Goal: Task Accomplishment & Management: Manage account settings

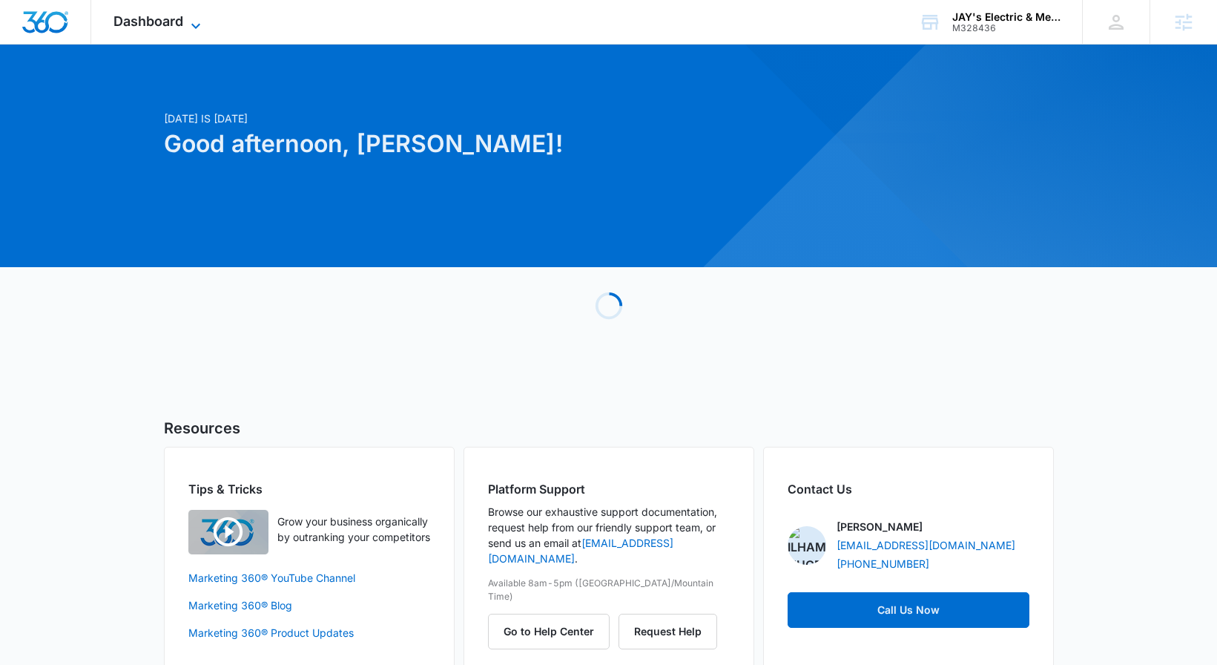
click at [163, 25] on span "Dashboard" at bounding box center [149, 21] width 70 height 16
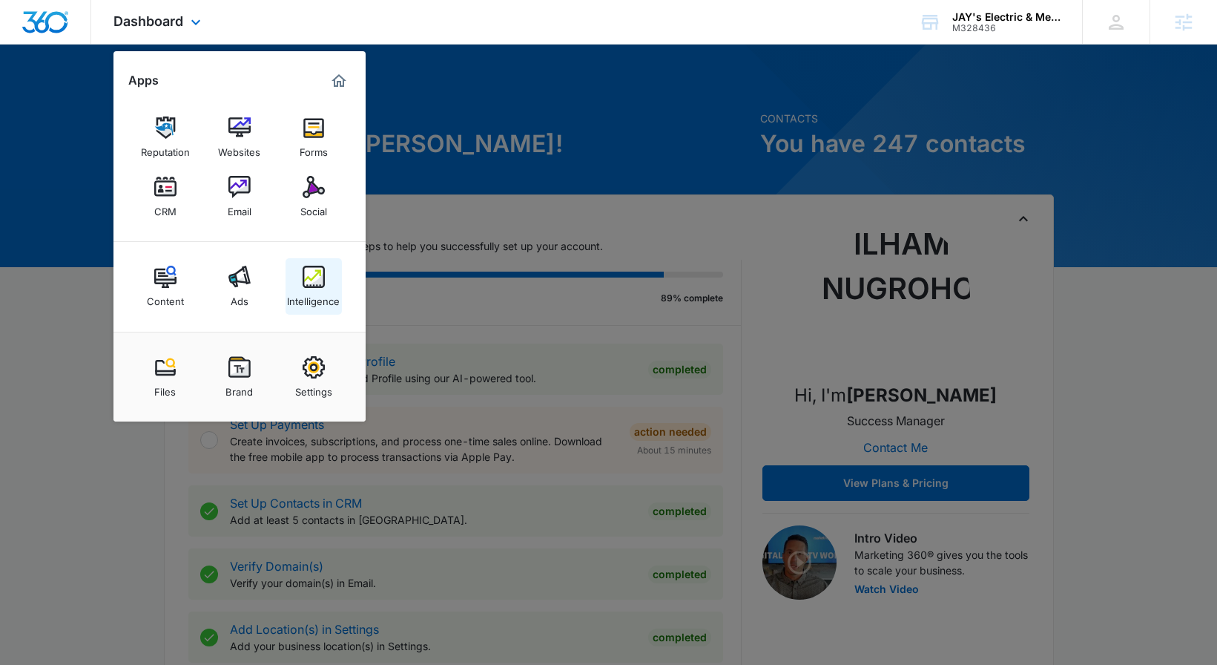
click at [321, 282] on img at bounding box center [314, 277] width 22 height 22
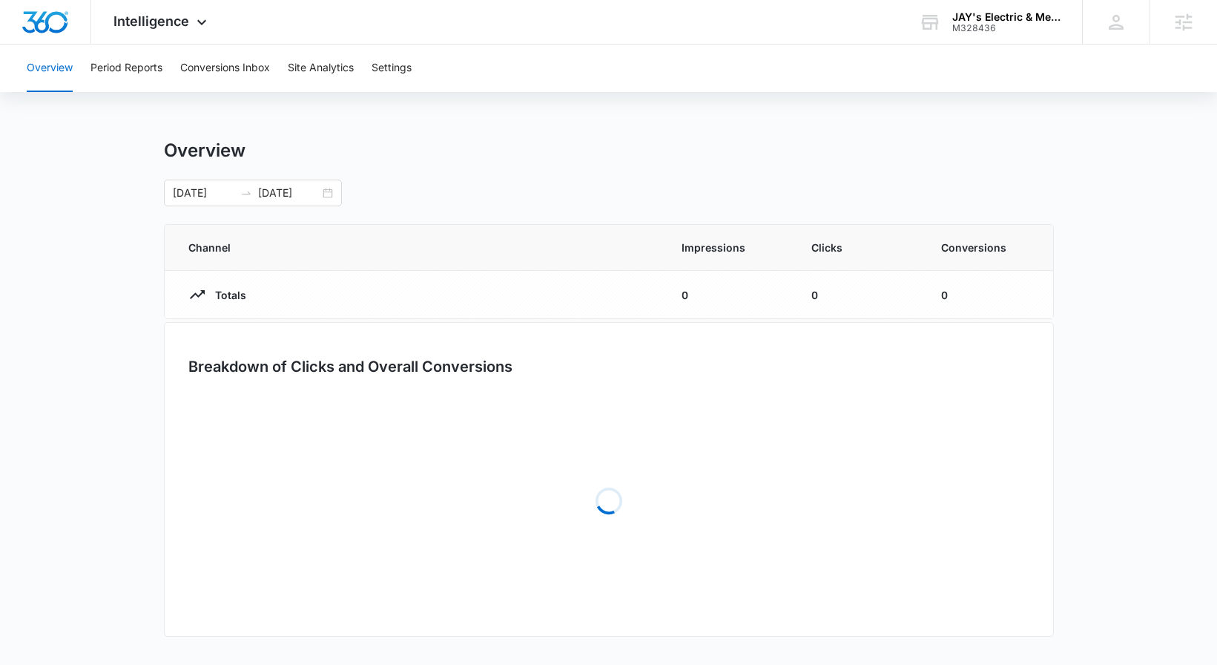
click at [370, 61] on div "Overview Period Reports Conversions Inbox Site Analytics Settings" at bounding box center [609, 68] width 1182 height 47
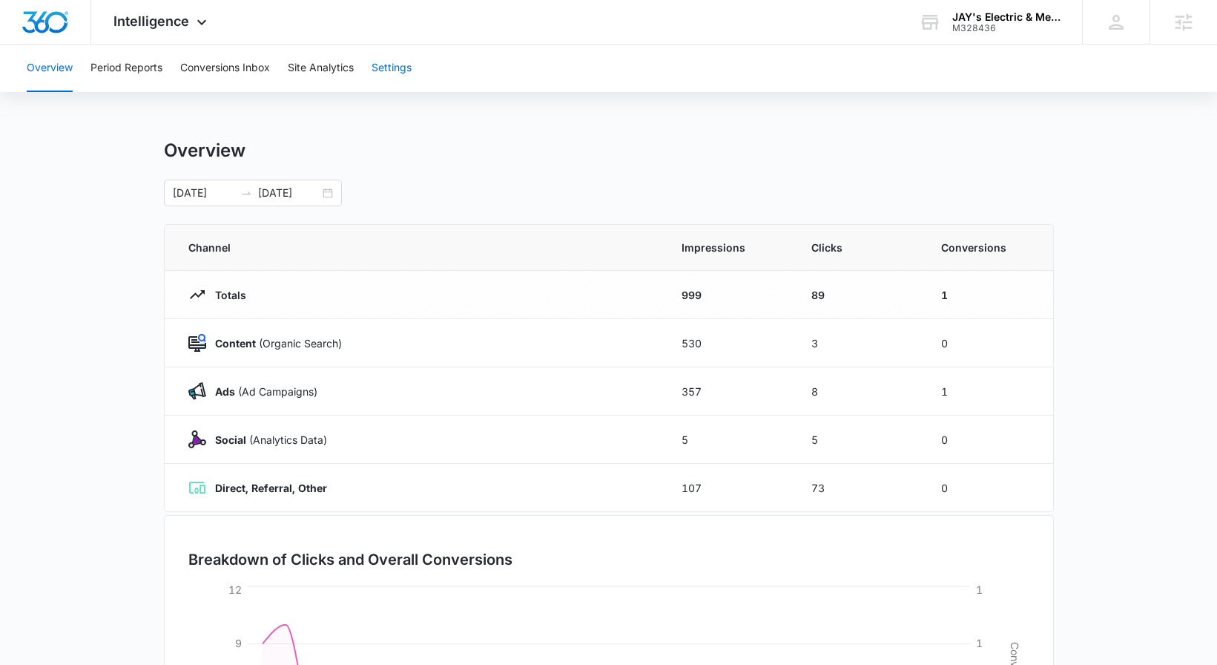
click at [385, 73] on button "Settings" at bounding box center [392, 68] width 40 height 47
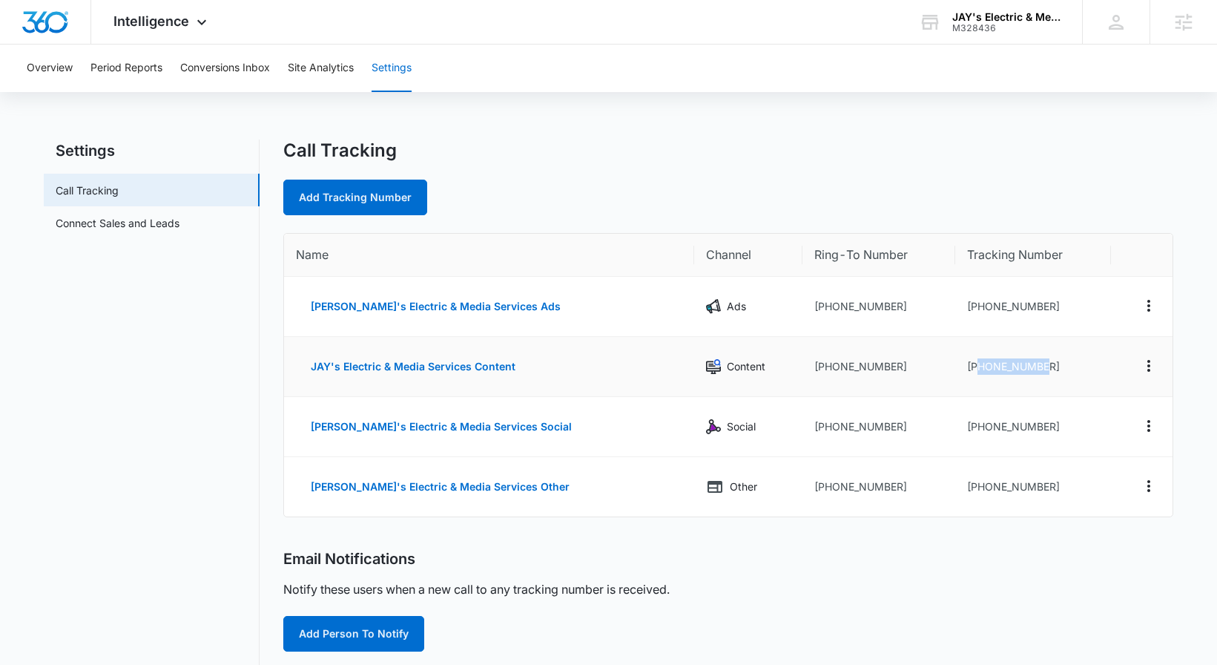
drag, startPoint x: 959, startPoint y: 364, endPoint x: 1052, endPoint y: 365, distance: 93.5
click at [1052, 365] on td "+14692179310" at bounding box center [1034, 367] width 156 height 60
copy td "4692179310"
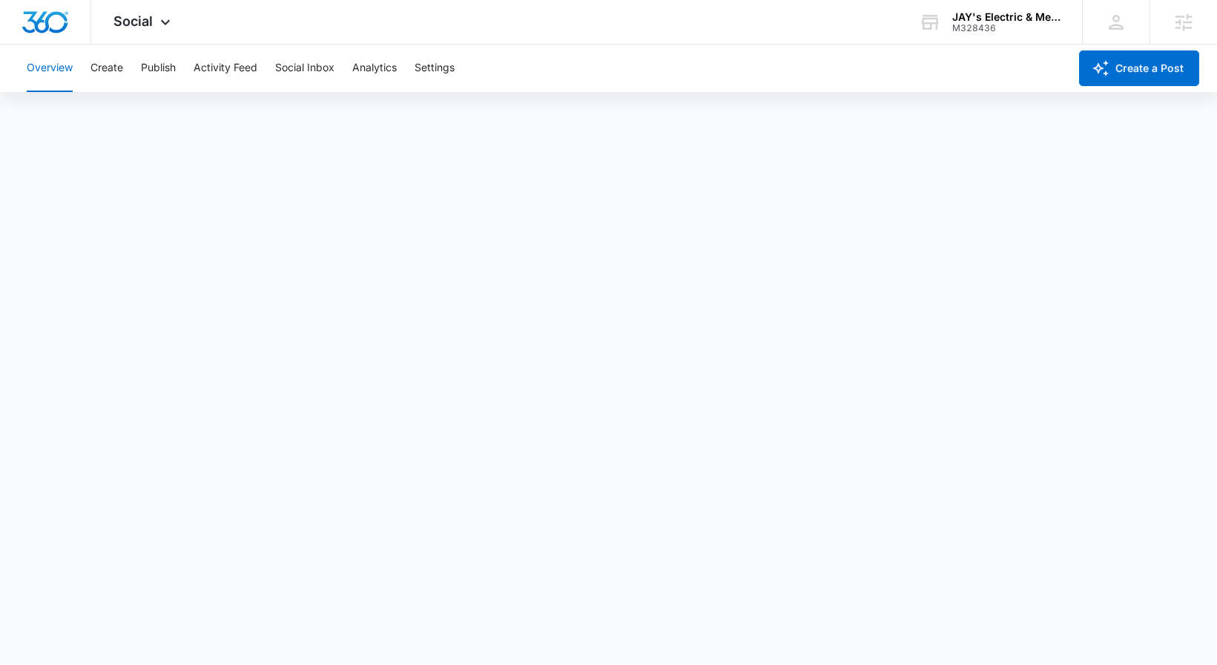
click at [70, 73] on button "Overview" at bounding box center [50, 68] width 46 height 47
click at [102, 69] on button "Create" at bounding box center [107, 68] width 33 height 47
click at [128, 108] on button "Approvals" at bounding box center [145, 114] width 50 height 42
click at [148, 53] on button "Publish" at bounding box center [158, 68] width 35 height 47
click at [121, 127] on button "Schedules" at bounding box center [113, 114] width 50 height 42
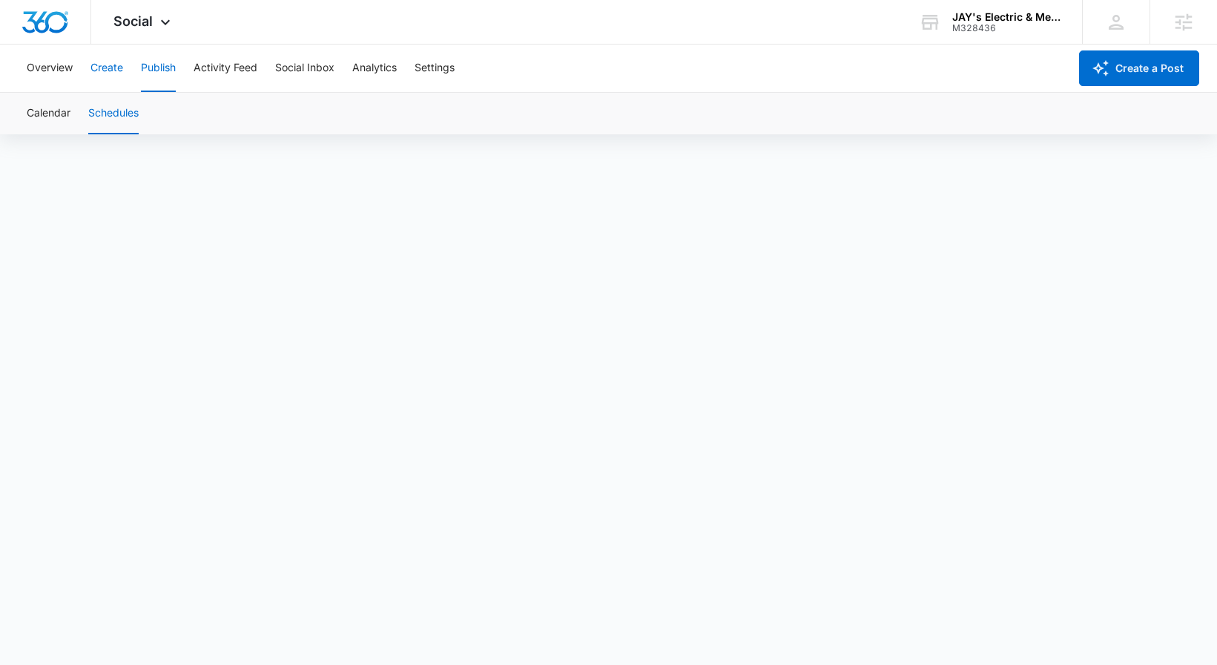
click at [100, 62] on button "Create" at bounding box center [107, 68] width 33 height 47
click at [161, 24] on icon at bounding box center [165, 25] width 9 height 5
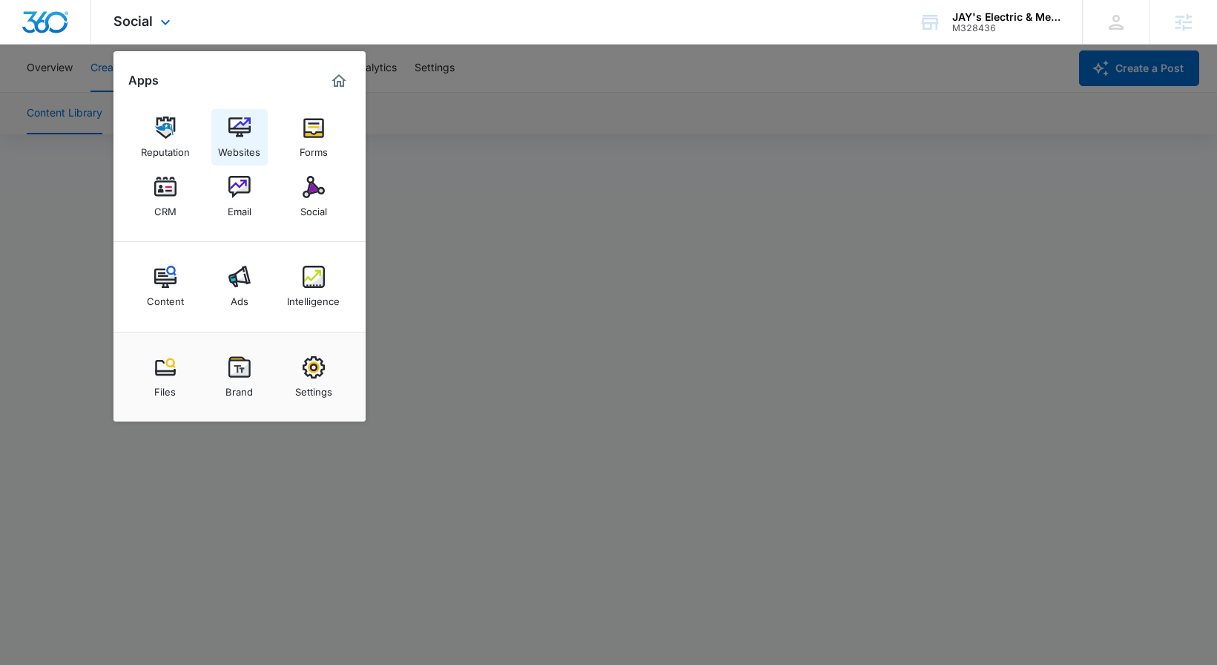
click at [222, 112] on link "Websites" at bounding box center [239, 137] width 56 height 56
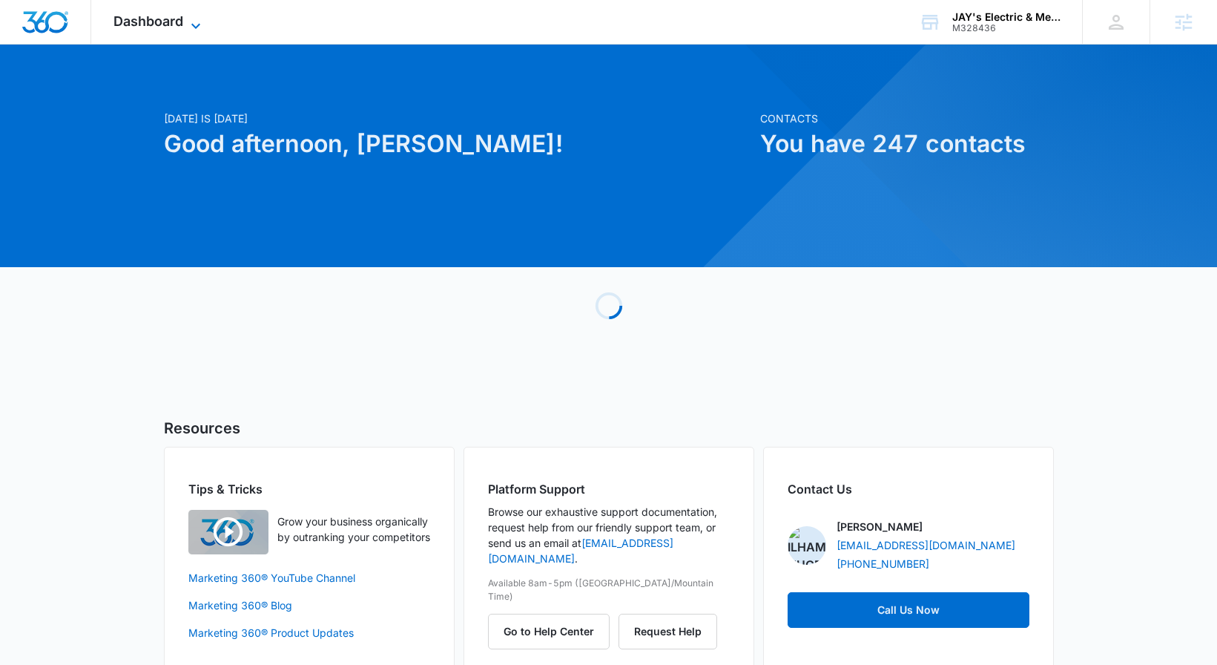
click at [121, 22] on span "Dashboard" at bounding box center [149, 21] width 70 height 16
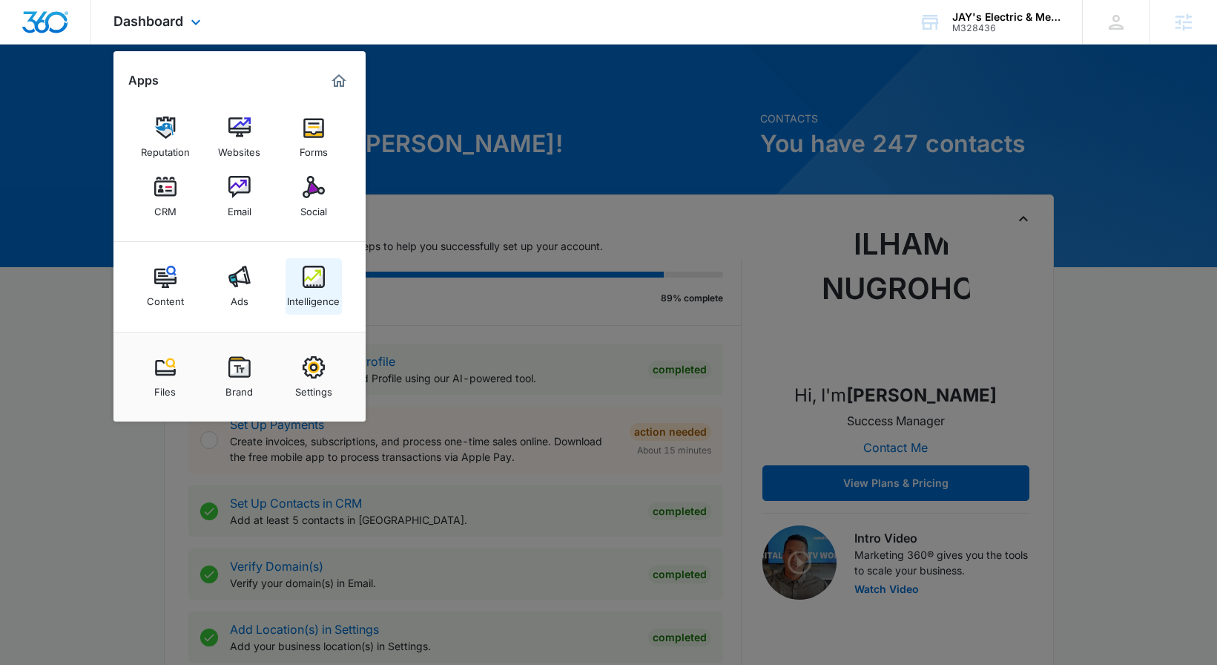
click at [325, 277] on link "Intelligence" at bounding box center [314, 286] width 56 height 56
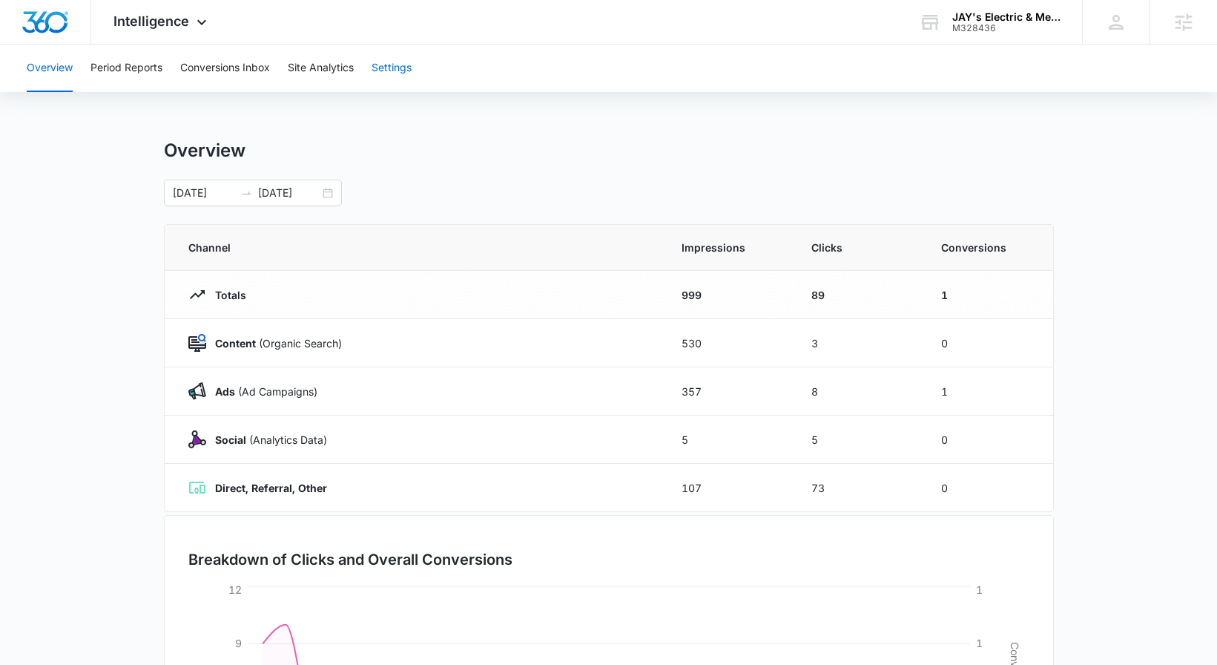
click at [385, 64] on button "Settings" at bounding box center [392, 68] width 40 height 47
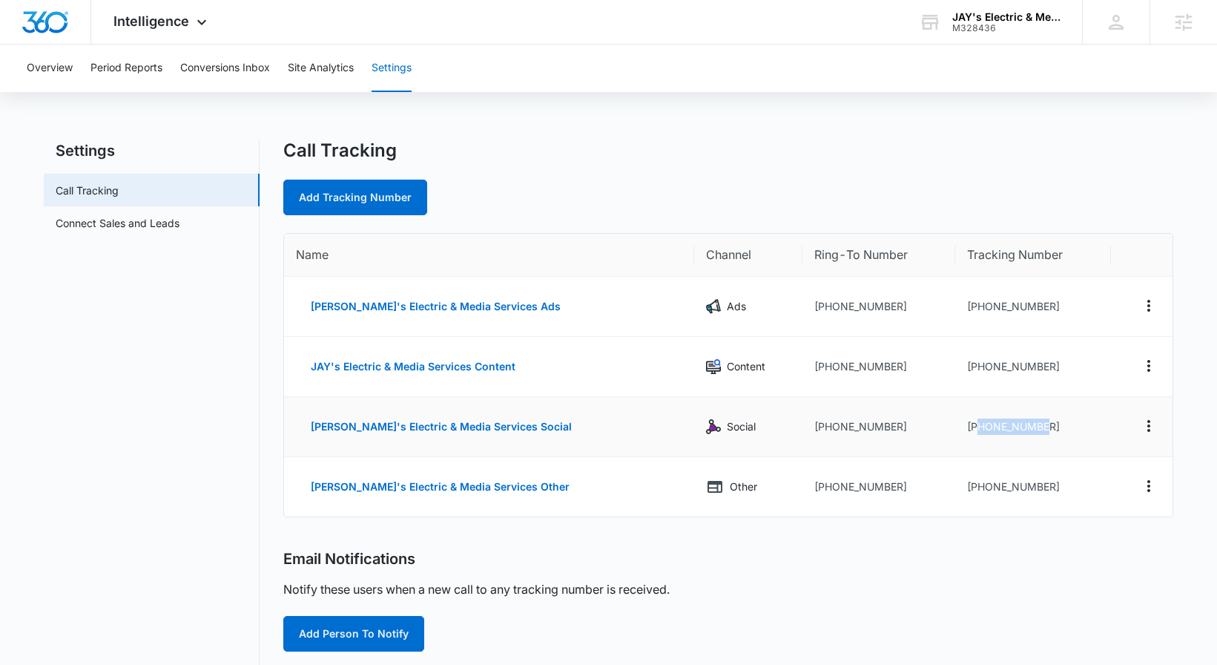
drag, startPoint x: 958, startPoint y: 424, endPoint x: 1065, endPoint y: 423, distance: 106.8
click at [1065, 423] on td "+14692240712" at bounding box center [1034, 427] width 156 height 60
copy td "4692240712"
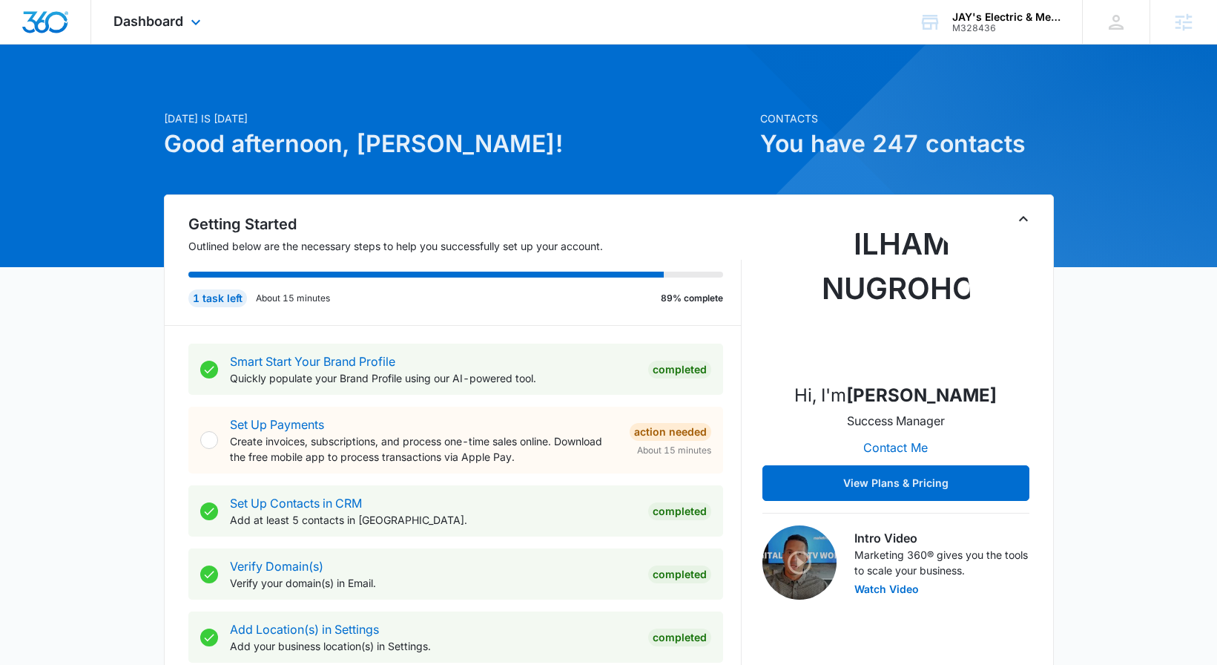
click at [111, 8] on div "Dashboard Apps Reputation Websites Forms CRM Email Social Content Ads Intellige…" at bounding box center [159, 22] width 136 height 44
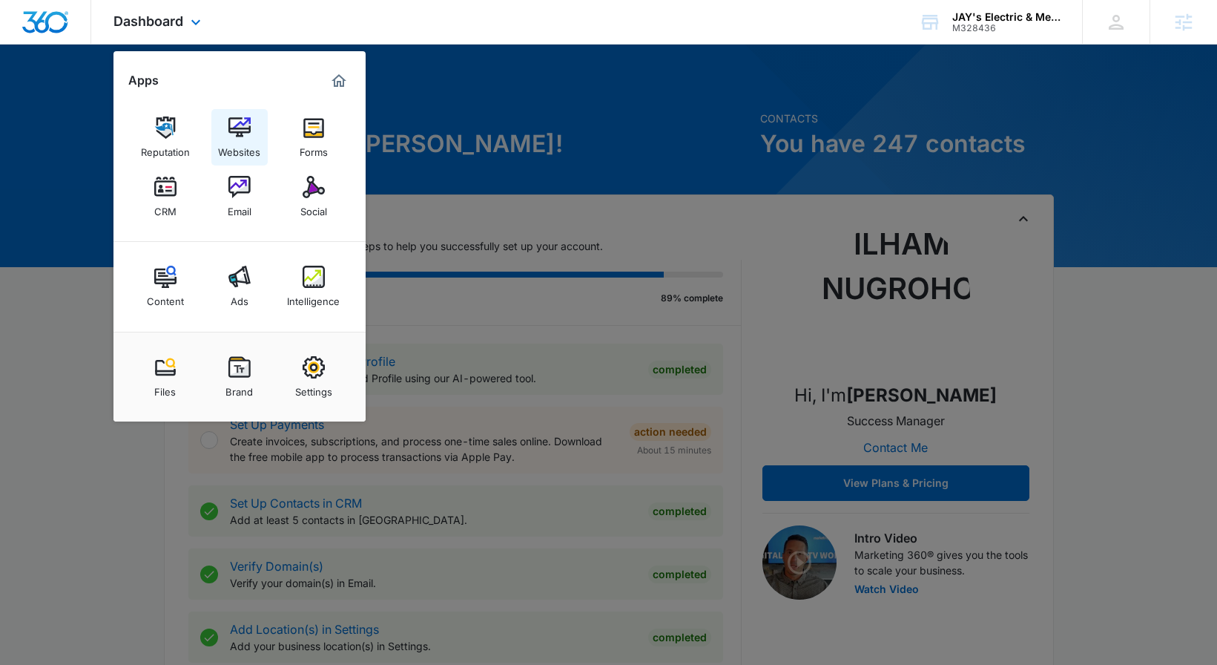
click at [245, 136] on img at bounding box center [240, 127] width 22 height 22
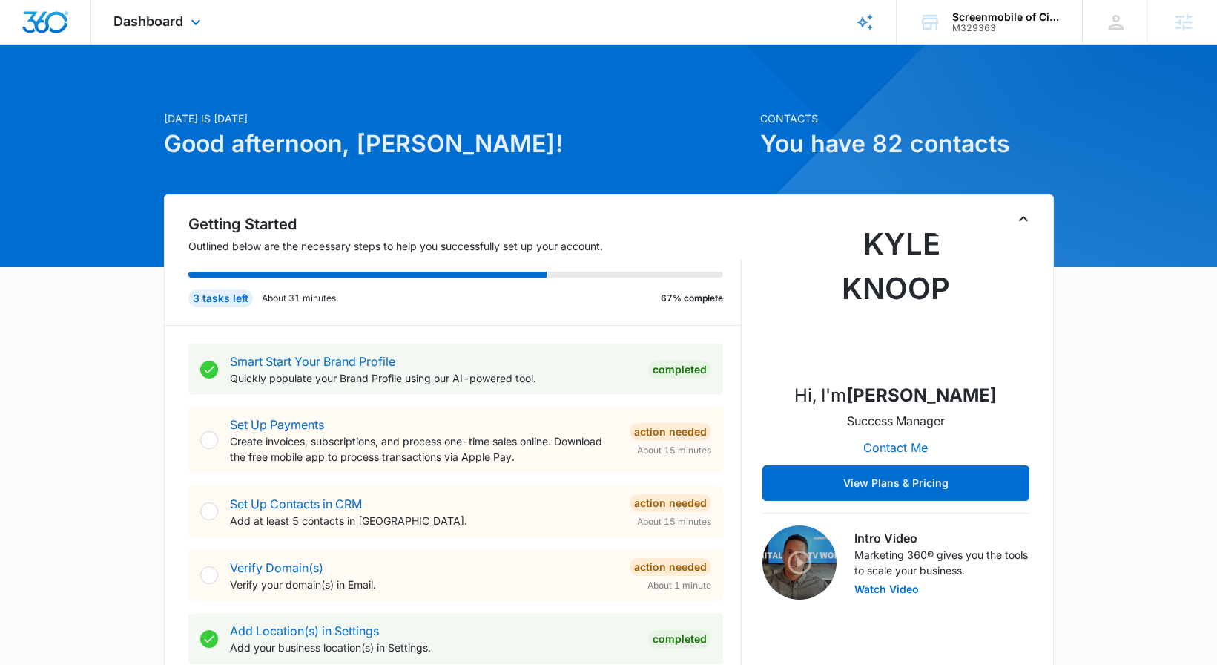
click at [146, 7] on div "Dashboard Apps Reputation Websites Forms CRM Email Social Shop Content Ads Inte…" at bounding box center [159, 22] width 136 height 44
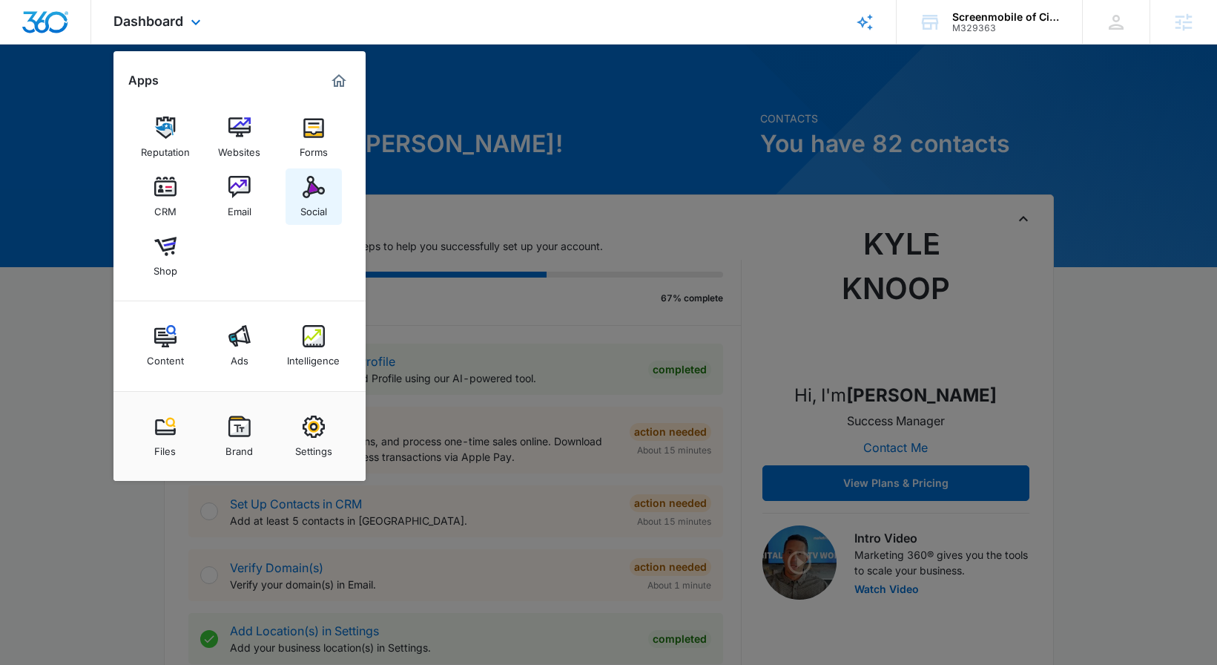
click at [286, 188] on link "Social" at bounding box center [314, 196] width 56 height 56
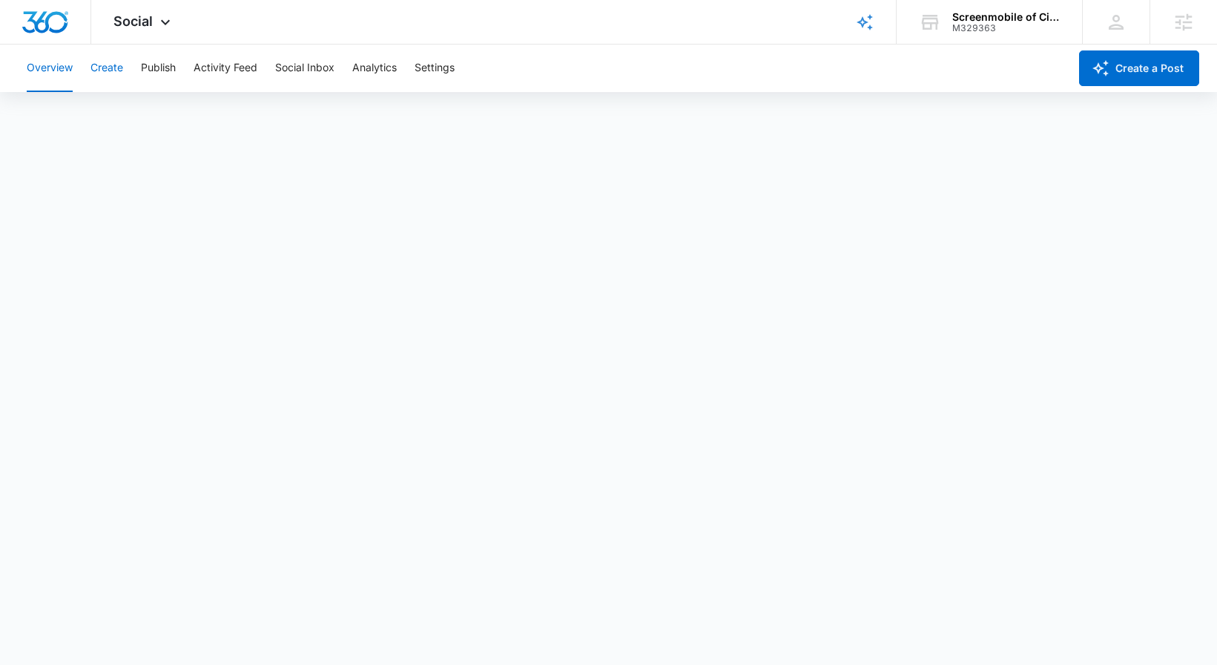
click at [122, 76] on button "Create" at bounding box center [107, 68] width 33 height 47
